Goal: Task Accomplishment & Management: Use online tool/utility

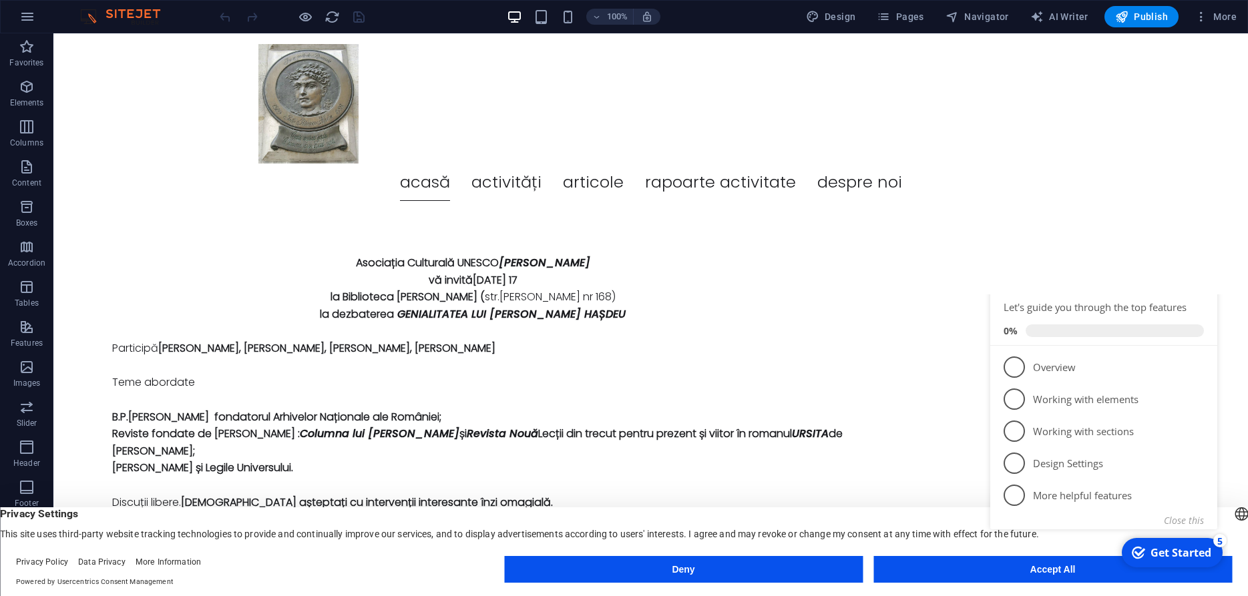
click div "checkmark Get Started 5 First Steps in the Editor Let's guide you through the t…"
click at [1113, 240] on div "Asociația Culturală UNESCO [PERSON_NAME] vă invită [DATE] 17 la Biblioteca [PER…" at bounding box center [650, 383] width 1194 height 342
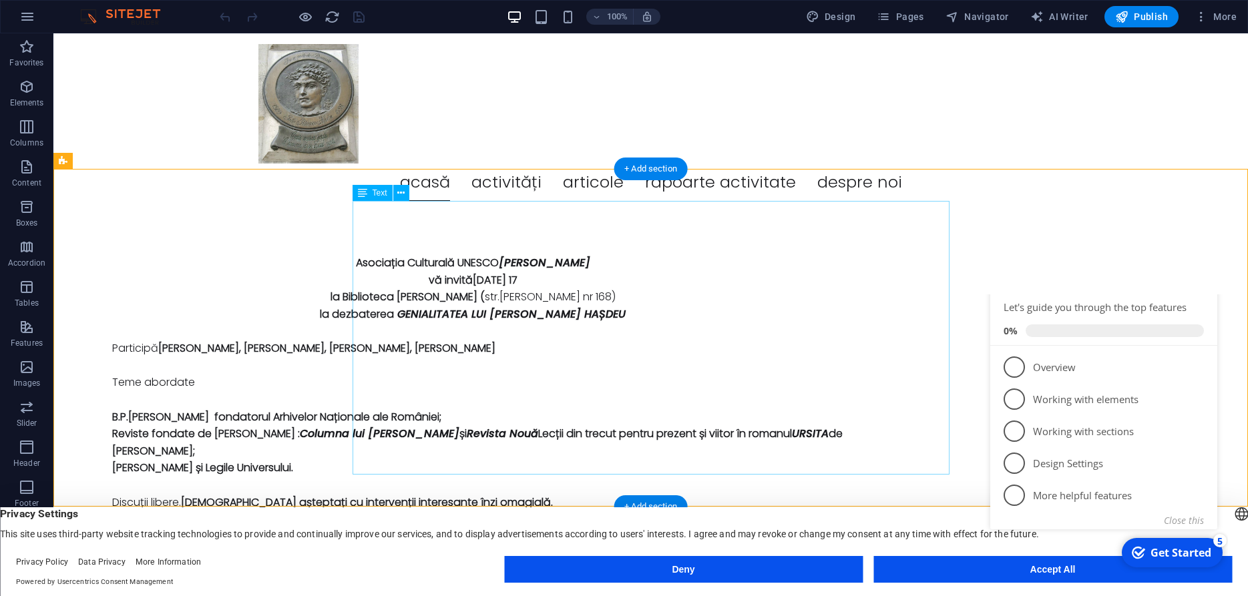
click at [619, 254] on div "Asociația Culturală UNESCO [PERSON_NAME] vă invită [DATE] 17 la Biblioteca [PER…" at bounding box center [457, 382] width 796 height 256
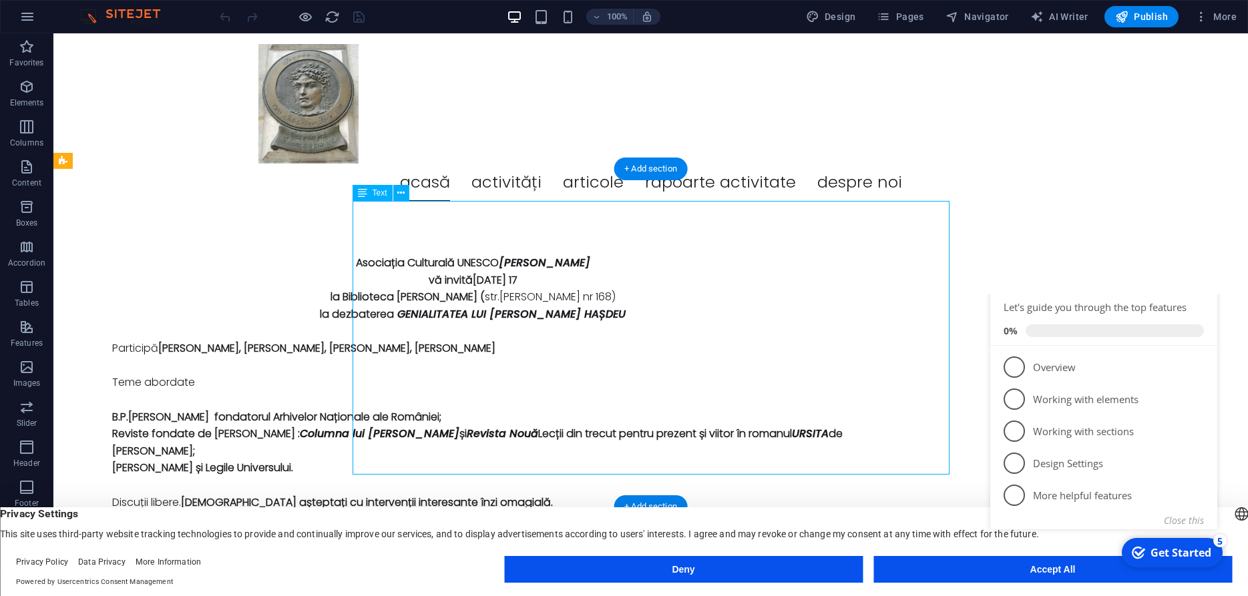
click at [619, 254] on div "Asociația Culturală UNESCO [PERSON_NAME] vă invită [DATE] 17 la Biblioteca [PER…" at bounding box center [457, 382] width 796 height 256
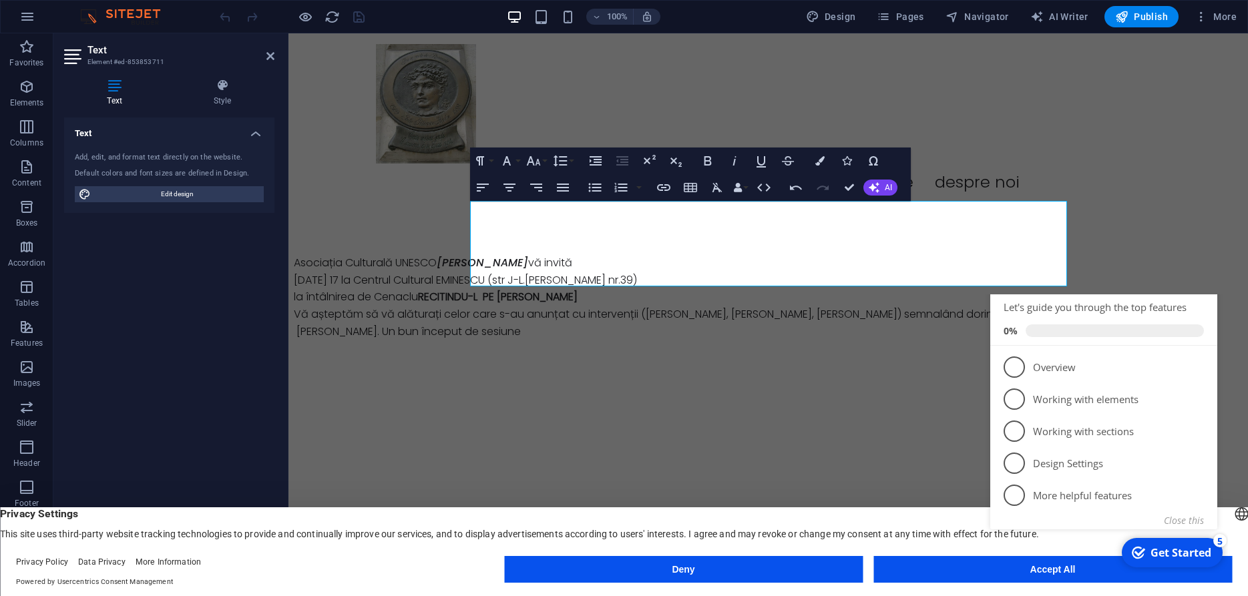
click at [717, 376] on html "Acasă Activități Articole Rapoarte activitate Despre noi Asociația Culturală UN…" at bounding box center [767, 207] width 959 height 349
click at [621, 342] on html "Acasă Activități Articole Rapoarte activitate Despre noi Asociația Culturală UN…" at bounding box center [767, 207] width 959 height 349
click at [1202, 286] on icon "Minimize checklist" at bounding box center [1198, 280] width 11 height 11
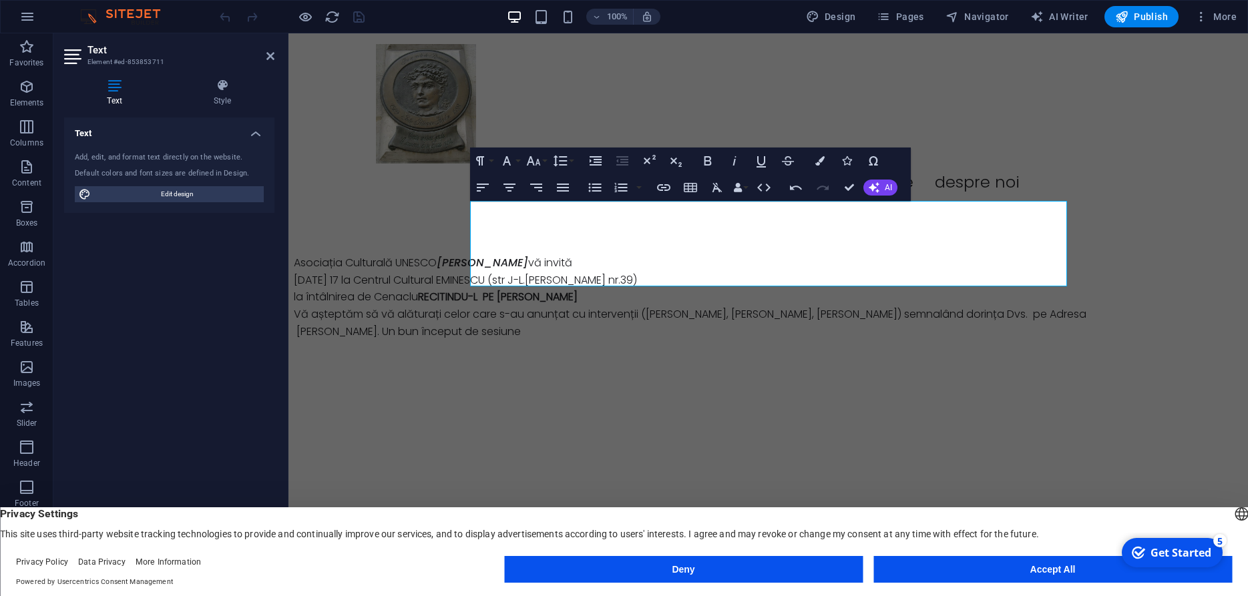
click at [1170, 555] on div "Get Started" at bounding box center [1180, 552] width 61 height 15
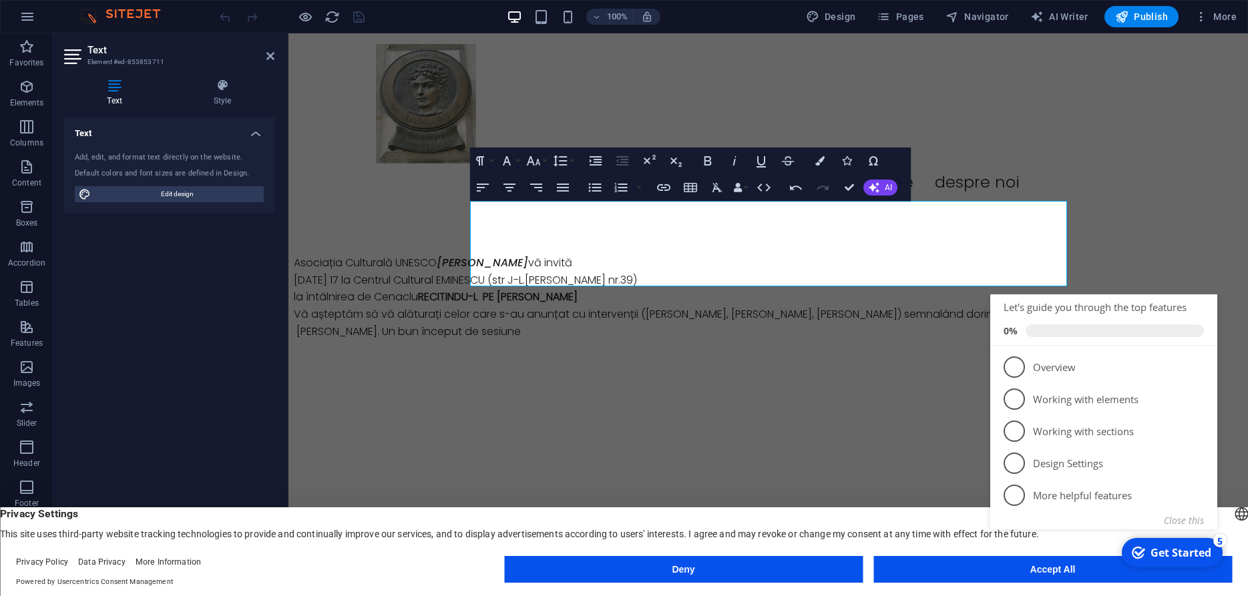
click at [1201, 282] on icon "Minimize checklist" at bounding box center [1198, 280] width 6 height 4
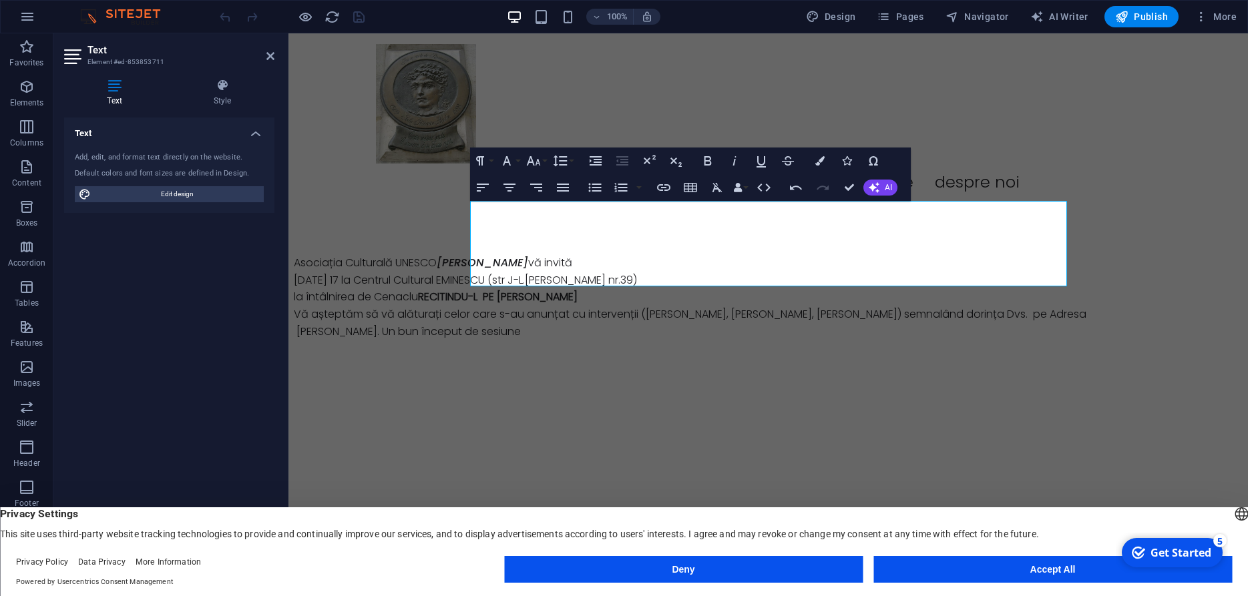
click at [1043, 567] on button "Accept All" at bounding box center [1052, 569] width 358 height 27
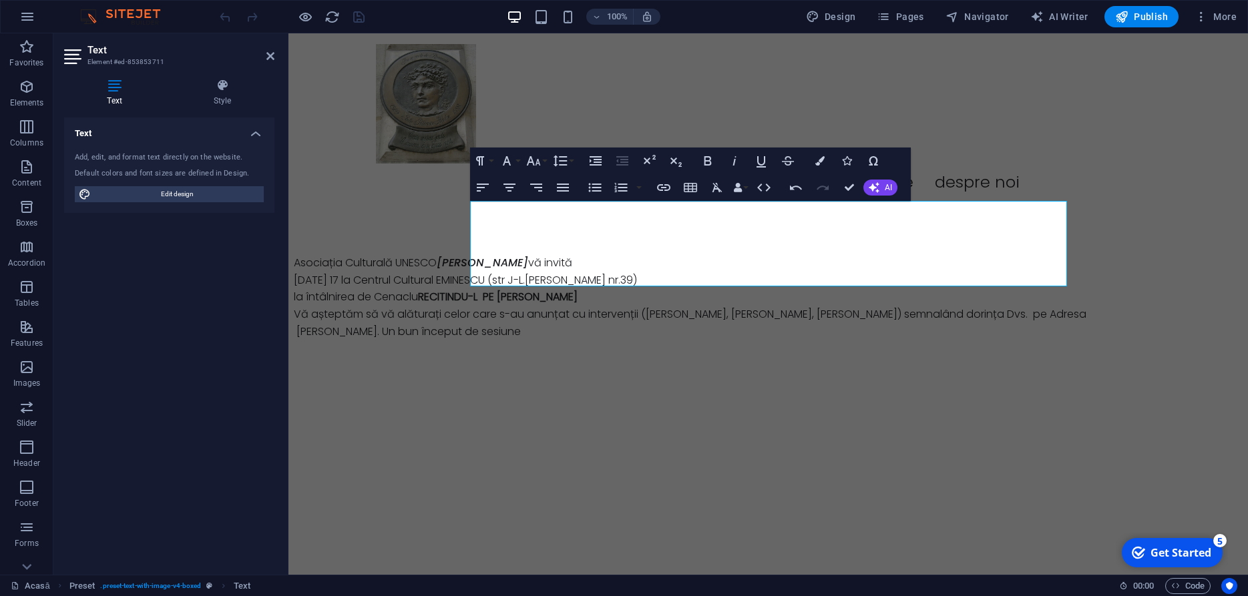
click at [820, 382] on html "Acasă Activități Articole Rapoarte activitate Despre noi Asociația Culturală UN…" at bounding box center [767, 207] width 959 height 349
click at [588, 288] on p "la întâlnirea de Cenaclu RECITINDU-L PE [PERSON_NAME]" at bounding box center [692, 296] width 796 height 17
click at [587, 358] on html "Acasă Activități Articole Rapoarte activitate Despre noi Asociația Culturală UN…" at bounding box center [767, 207] width 959 height 349
click at [1136, 17] on span "Publish" at bounding box center [1141, 16] width 53 height 13
